Goal: Find specific page/section: Find specific page/section

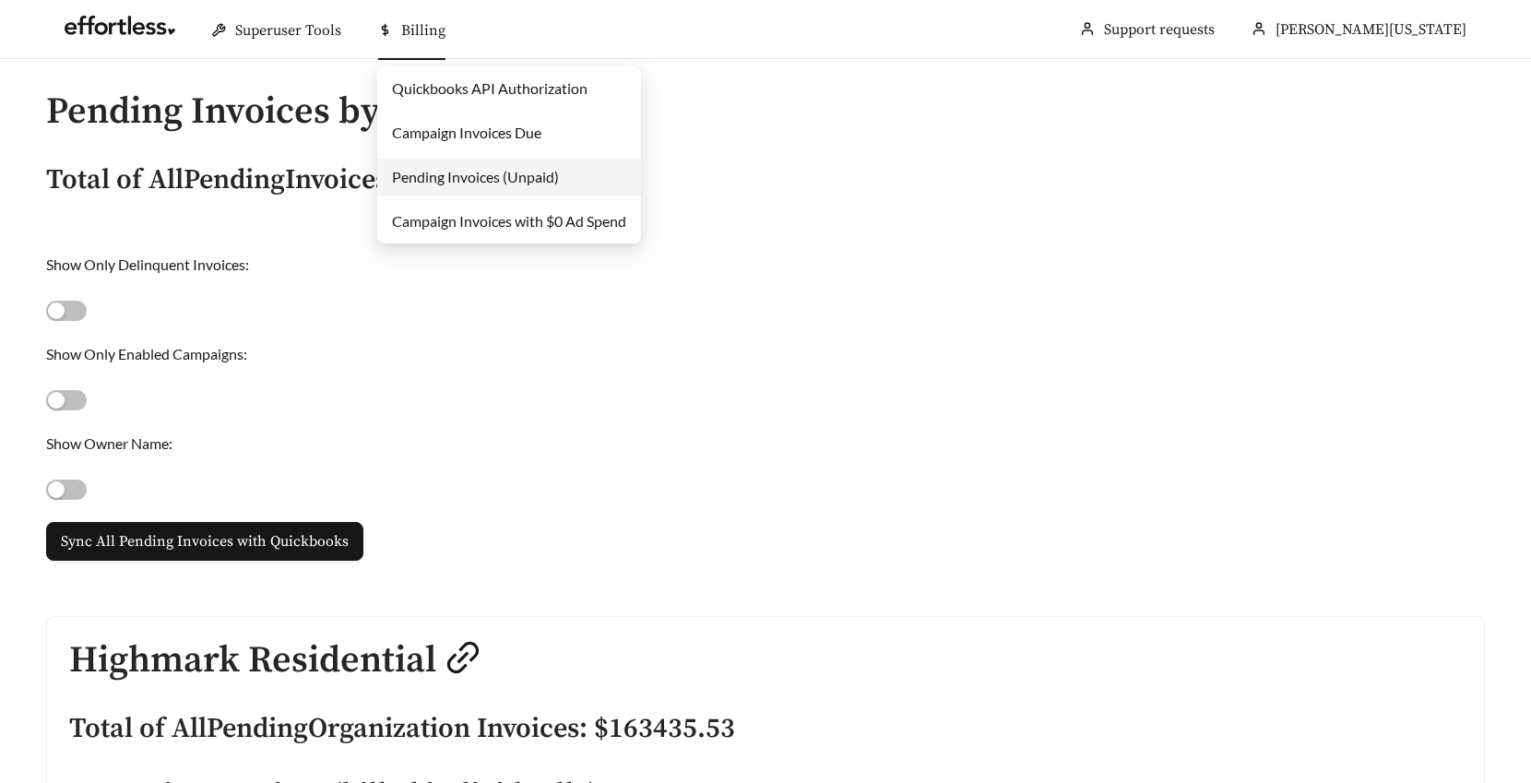
click at [411, 130] on link "Campaign Invoices Due" at bounding box center [466, 133] width 149 height 18
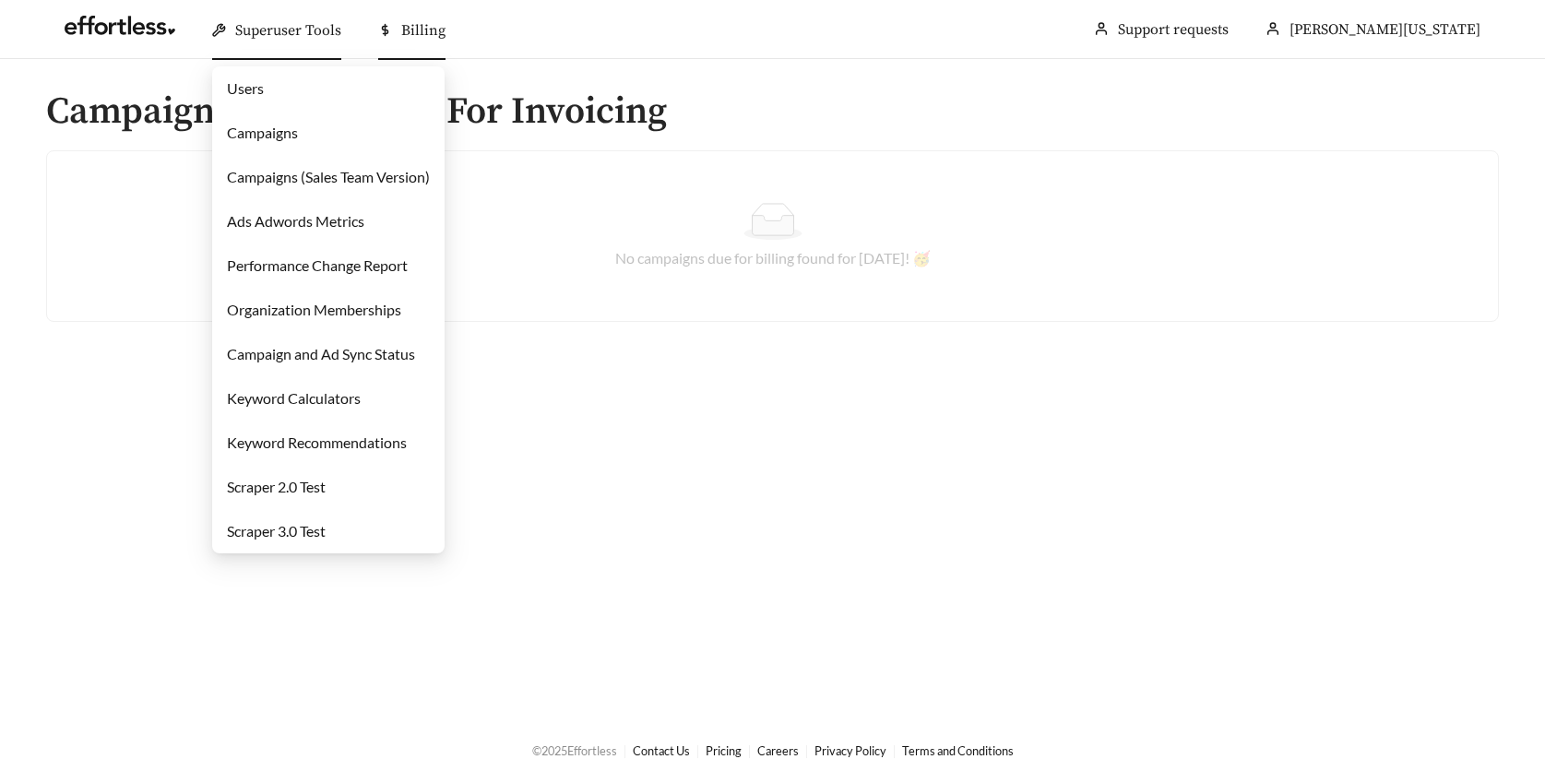
click at [258, 132] on link "Campaigns" at bounding box center [262, 133] width 71 height 18
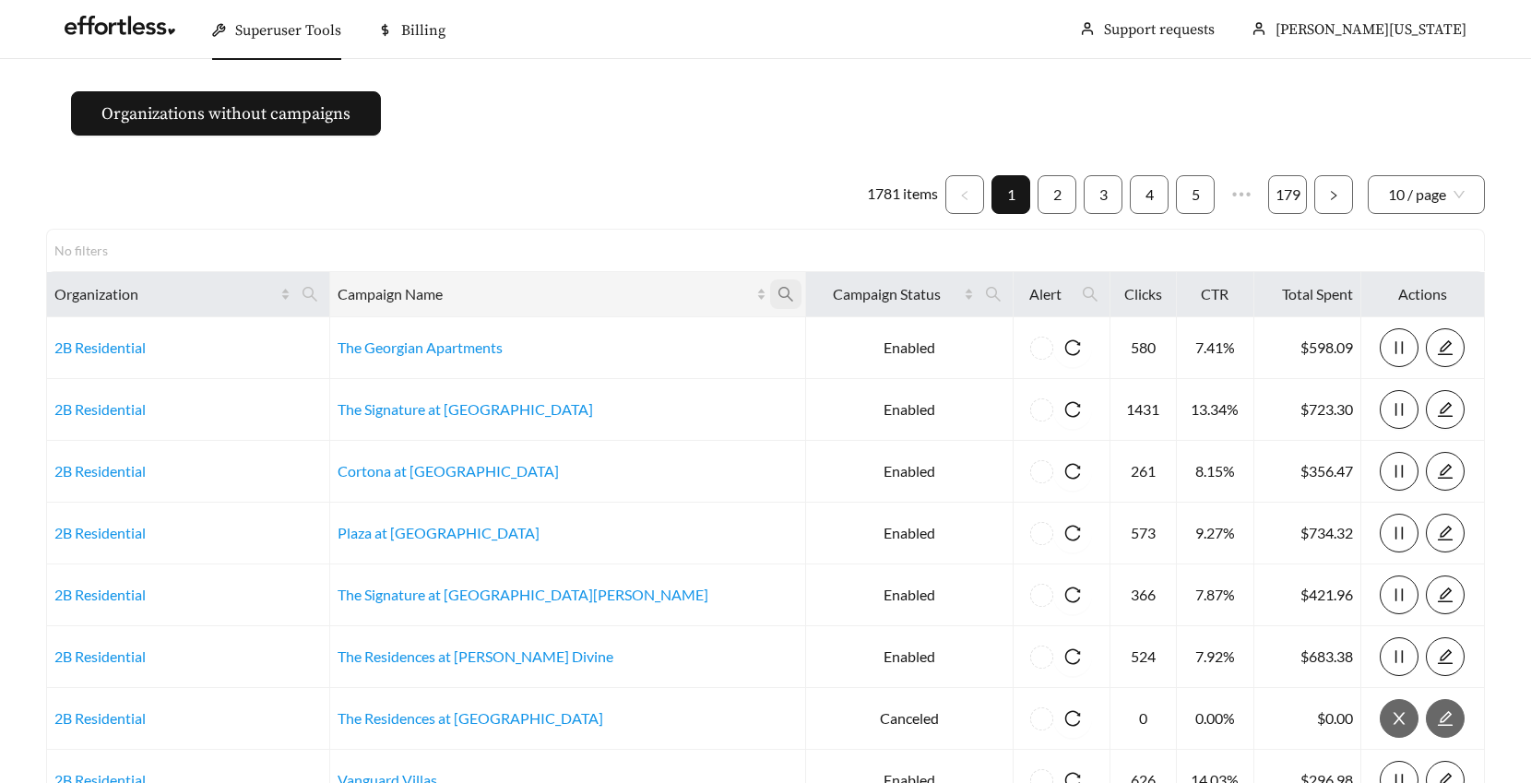
click at [777, 291] on icon "search" at bounding box center [785, 294] width 17 height 17
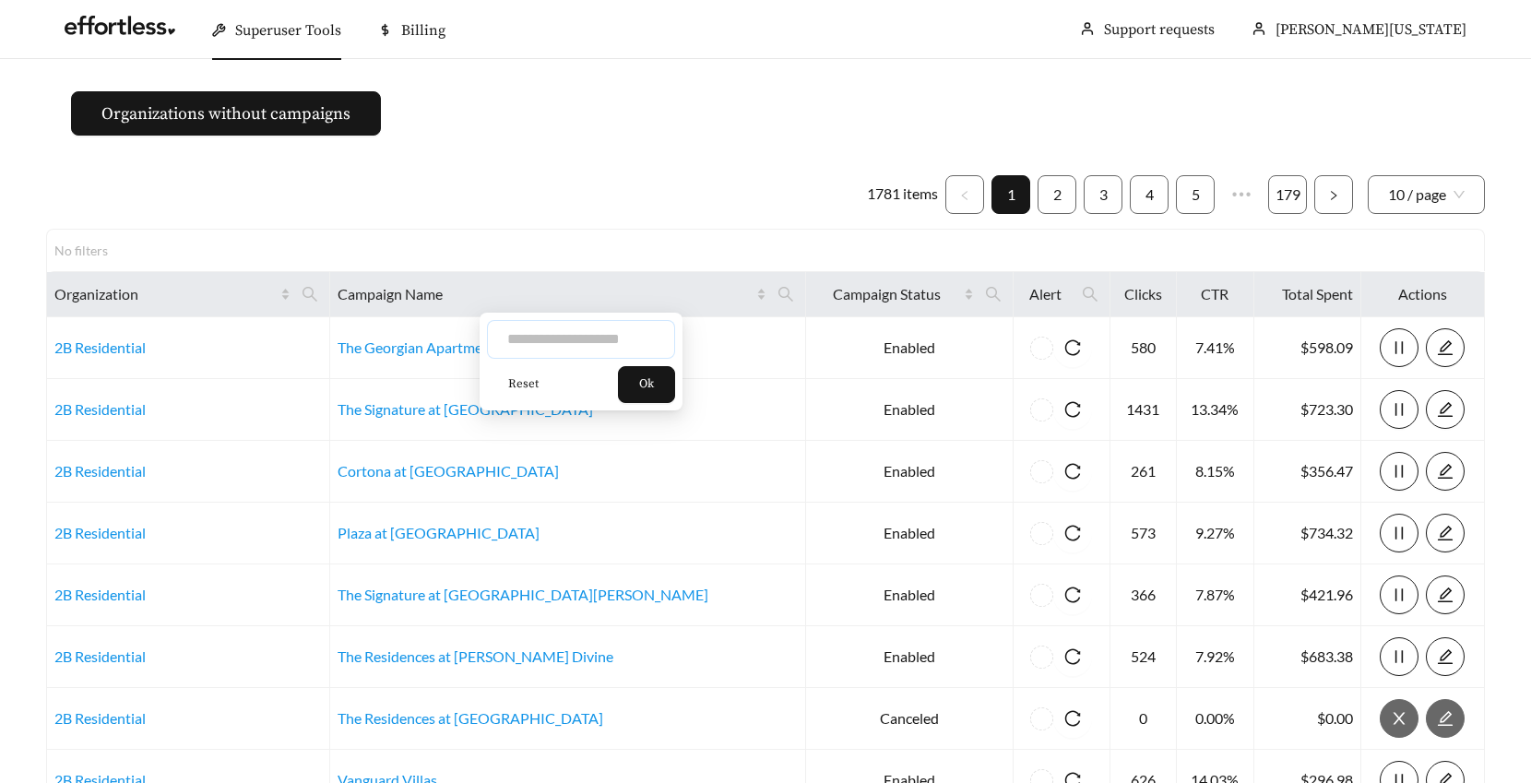
click at [591, 347] on input "text" at bounding box center [581, 339] width 188 height 39
type input "********"
click at [654, 388] on span "Ok" at bounding box center [646, 384] width 15 height 18
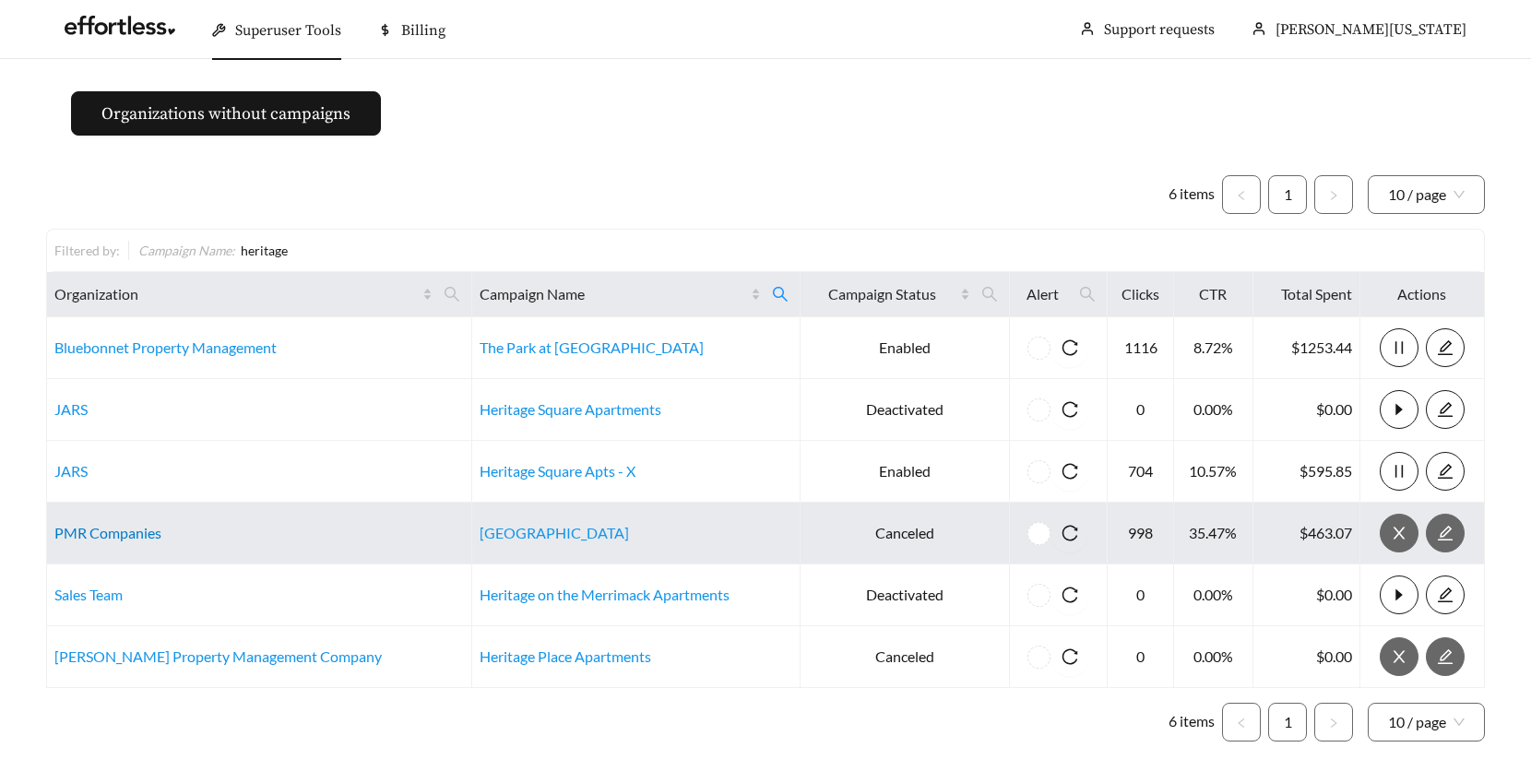
click at [138, 534] on link "PMR Companies" at bounding box center [107, 533] width 107 height 18
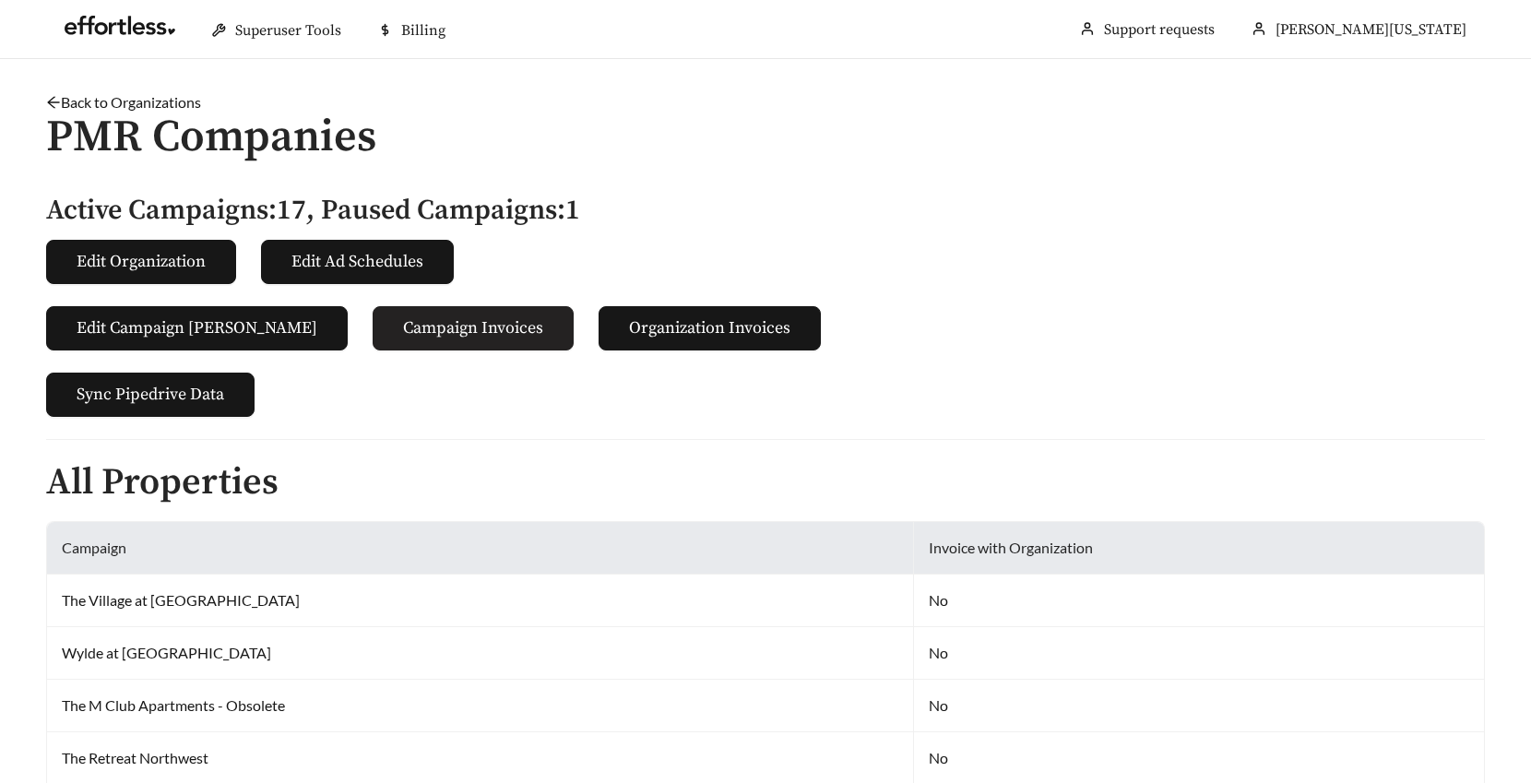
click at [424, 327] on span "Campaign Invoices" at bounding box center [473, 327] width 140 height 25
